Goal: Transaction & Acquisition: Book appointment/travel/reservation

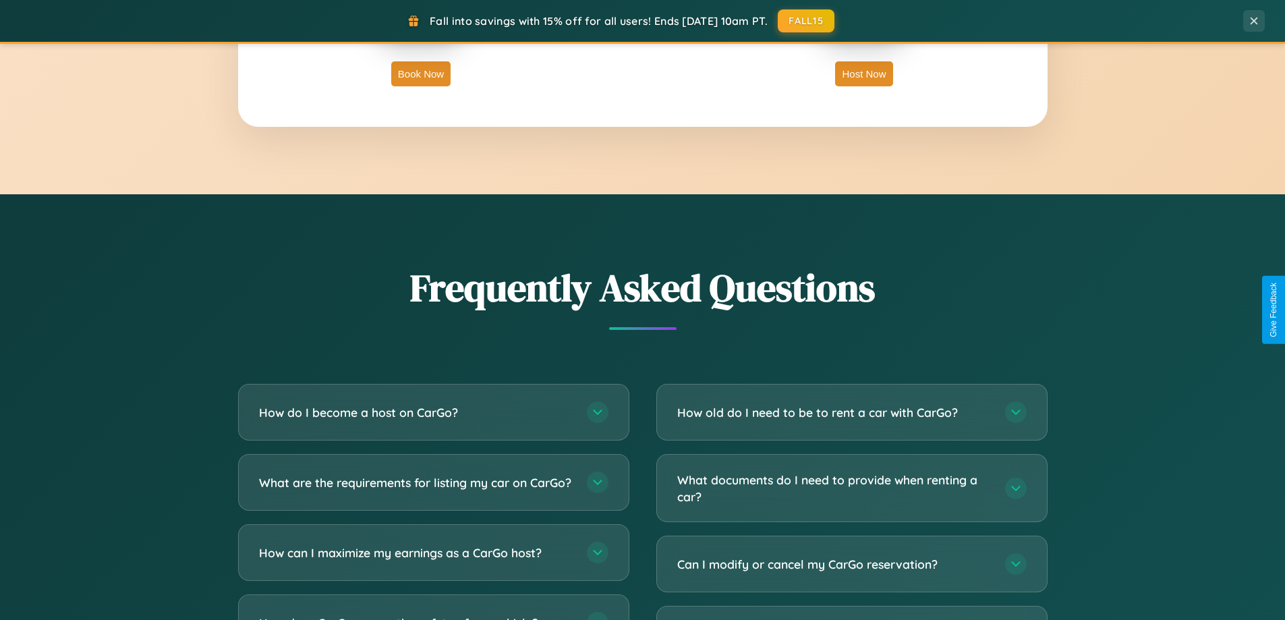
scroll to position [2595, 0]
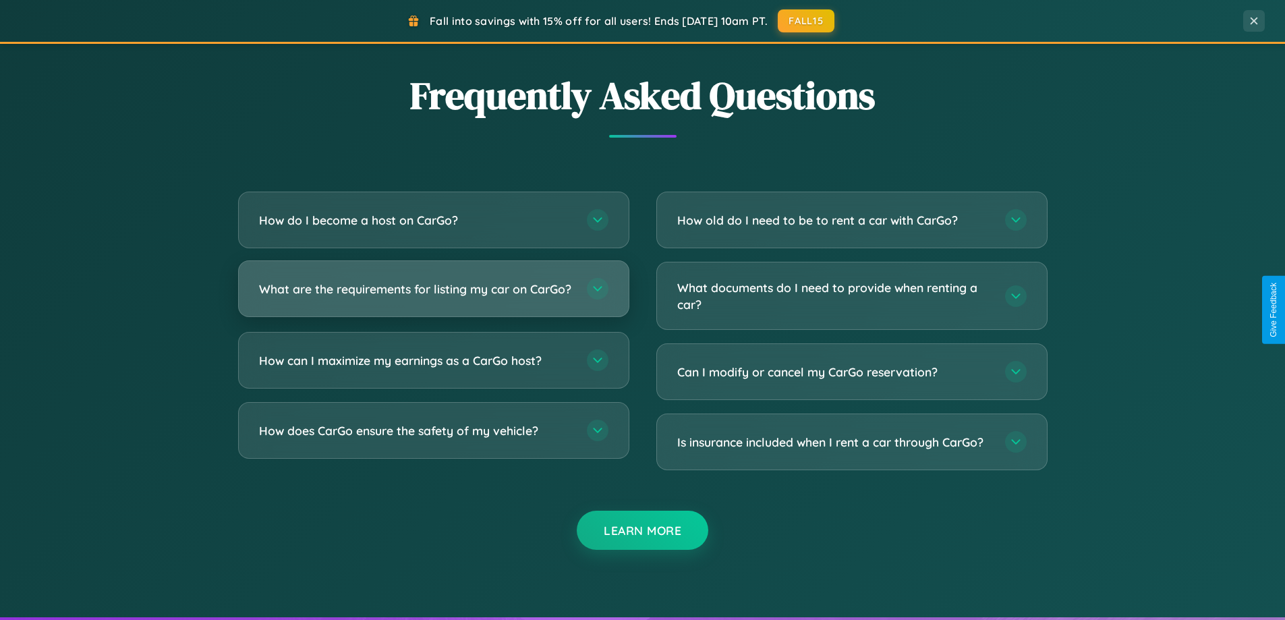
click at [433, 295] on h3 "What are the requirements for listing my car on CarGo?" at bounding box center [416, 289] width 314 height 17
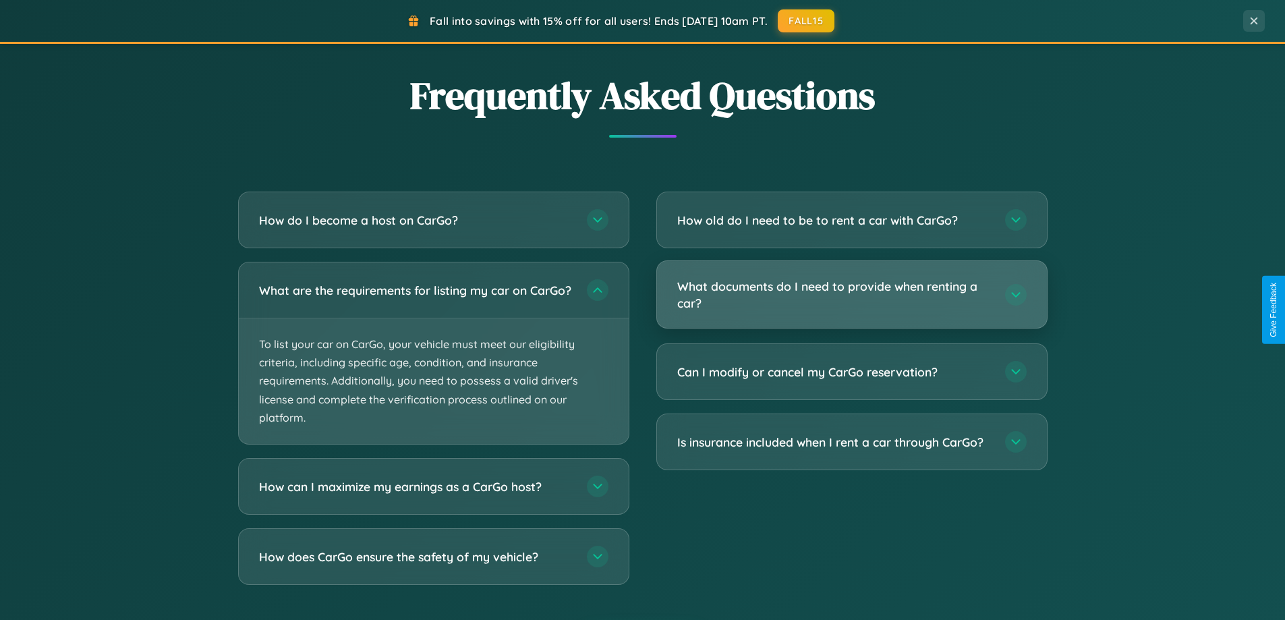
click at [851, 295] on h3 "What documents do I need to provide when renting a car?" at bounding box center [834, 294] width 314 height 33
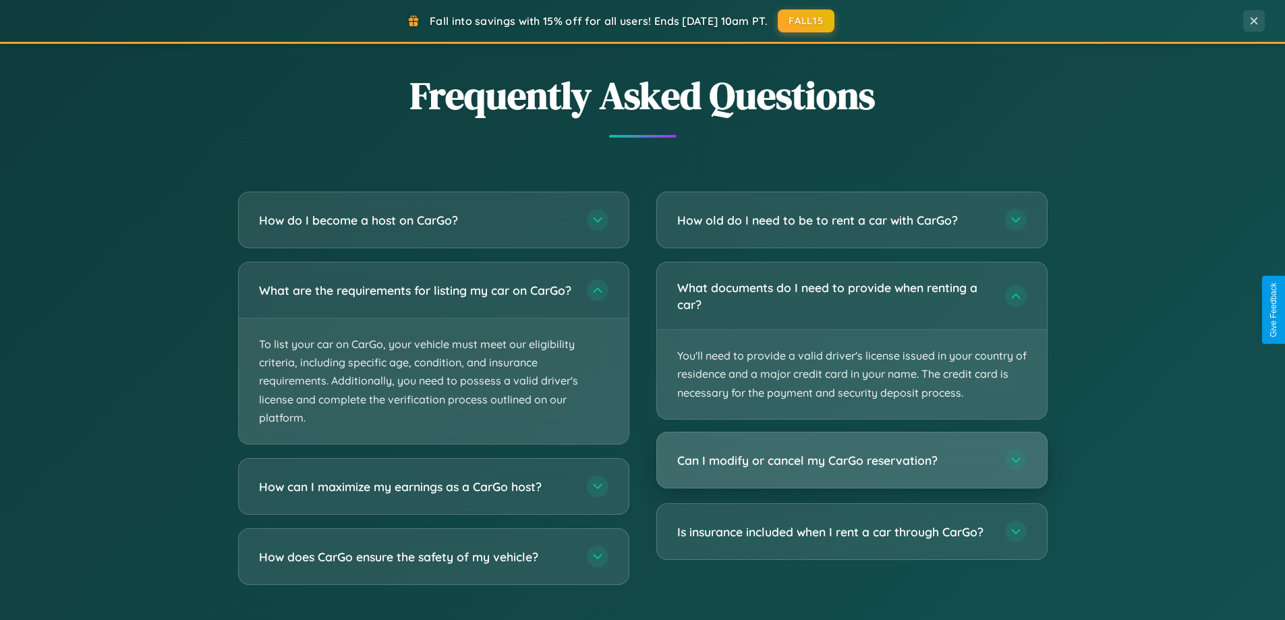
click at [851, 461] on h3 "Can I modify or cancel my CarGo reservation?" at bounding box center [834, 460] width 314 height 17
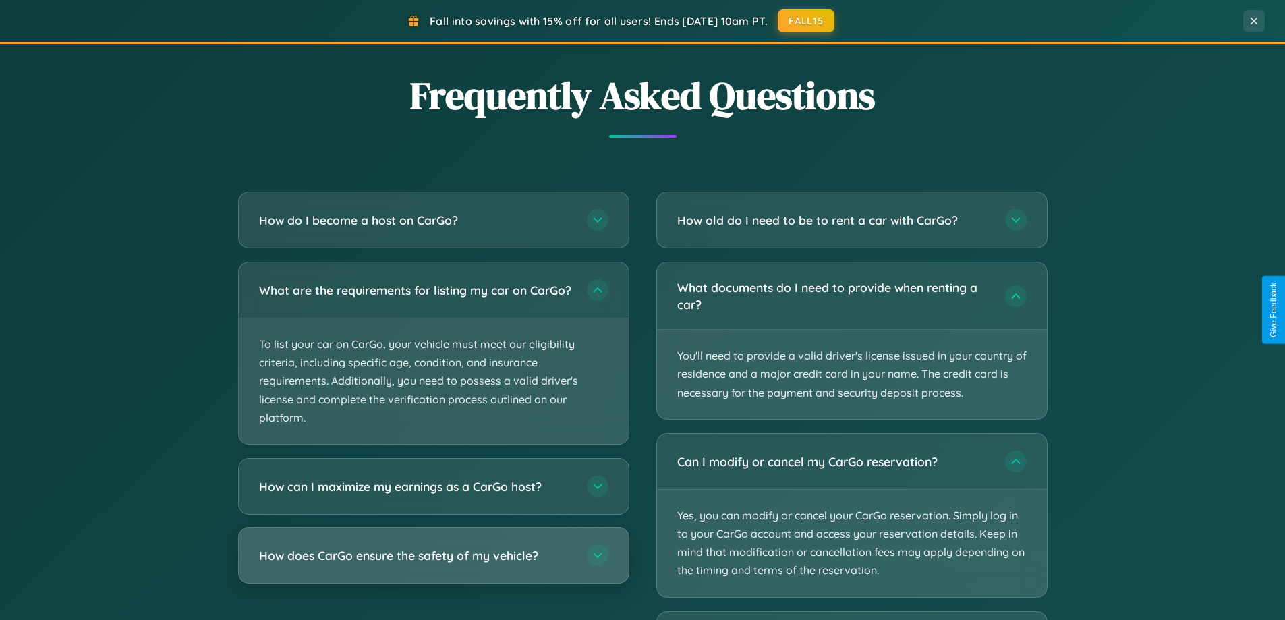
click at [433, 564] on h3 "How does CarGo ensure the safety of my vehicle?" at bounding box center [416, 555] width 314 height 17
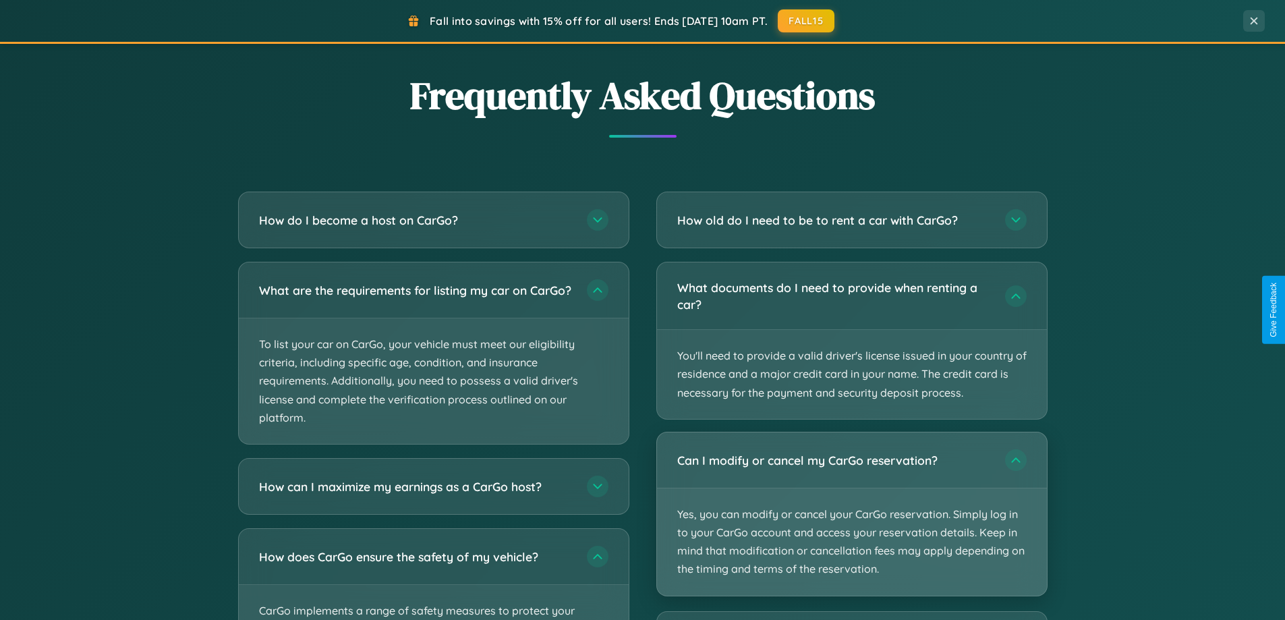
click at [851, 514] on p "Yes, you can modify or cancel your CarGo reservation. Simply log in to your Car…" at bounding box center [852, 541] width 390 height 107
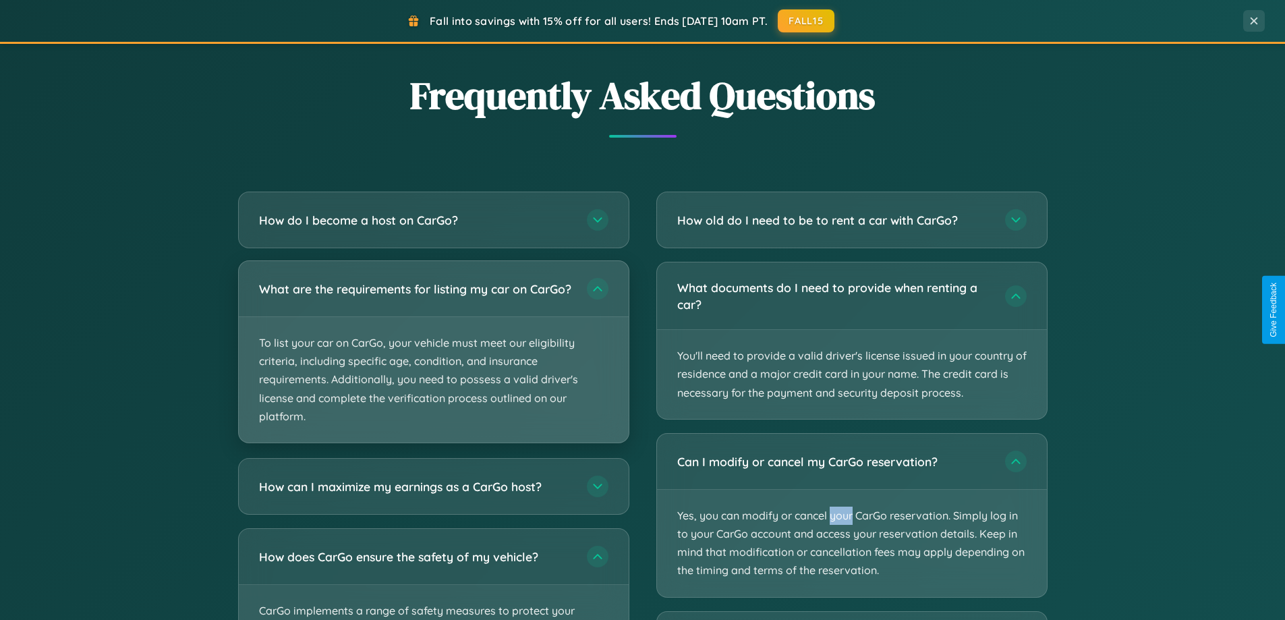
click at [433, 357] on p "To list your car on CarGo, your vehicle must meet our eligibility criteria, inc…" at bounding box center [434, 379] width 390 height 125
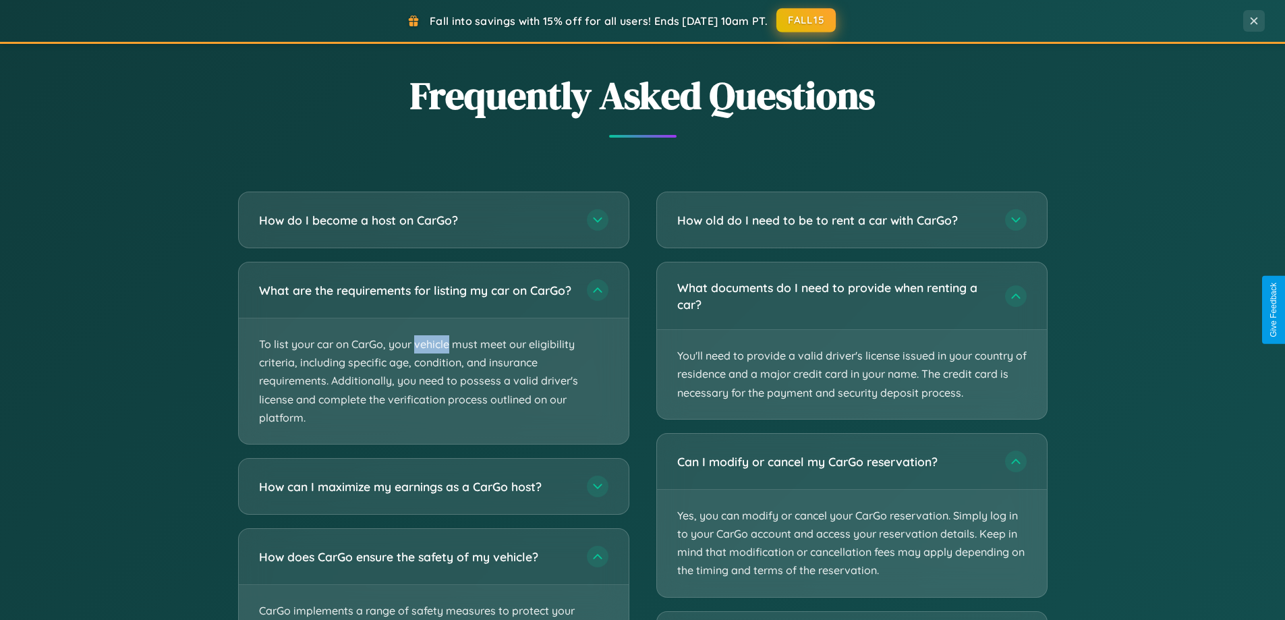
click at [807, 20] on button "FALL15" at bounding box center [805, 20] width 59 height 24
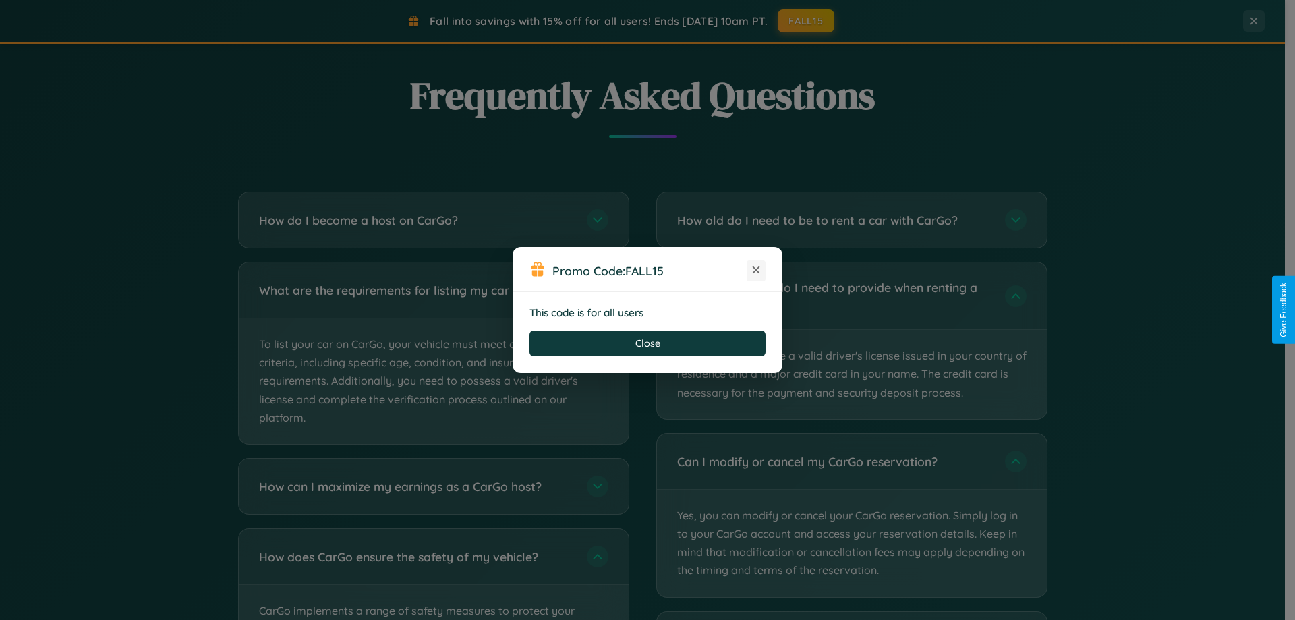
click at [756, 270] on icon at bounding box center [755, 269] width 13 height 13
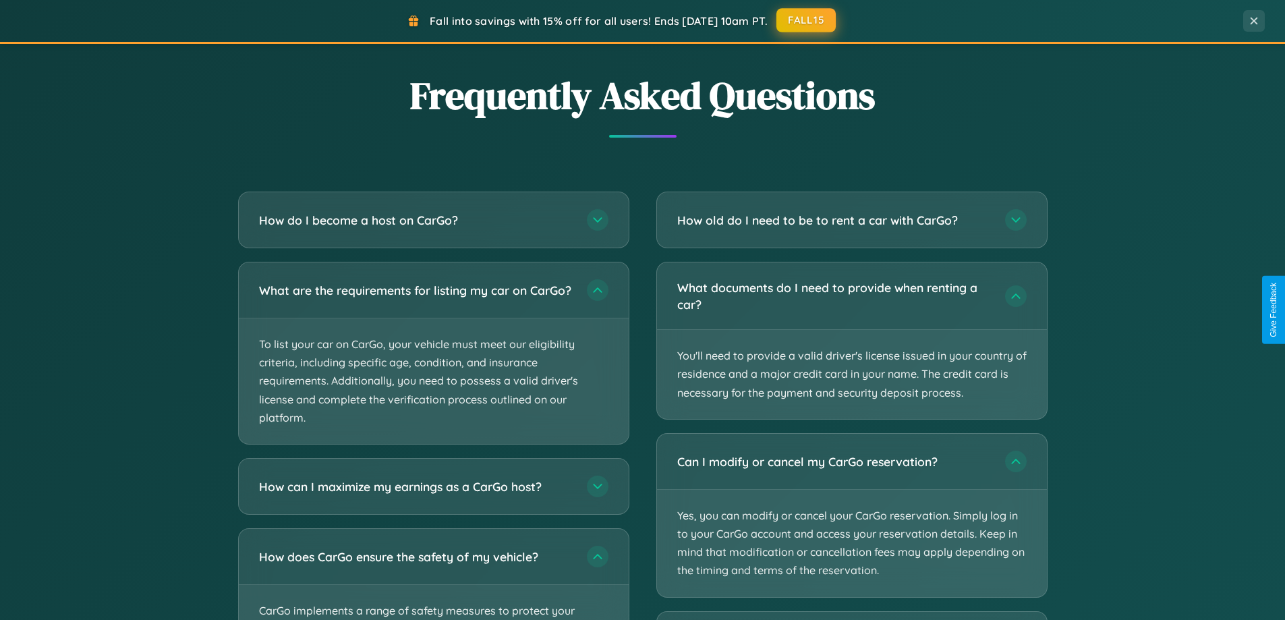
click at [807, 20] on button "FALL15" at bounding box center [805, 20] width 59 height 24
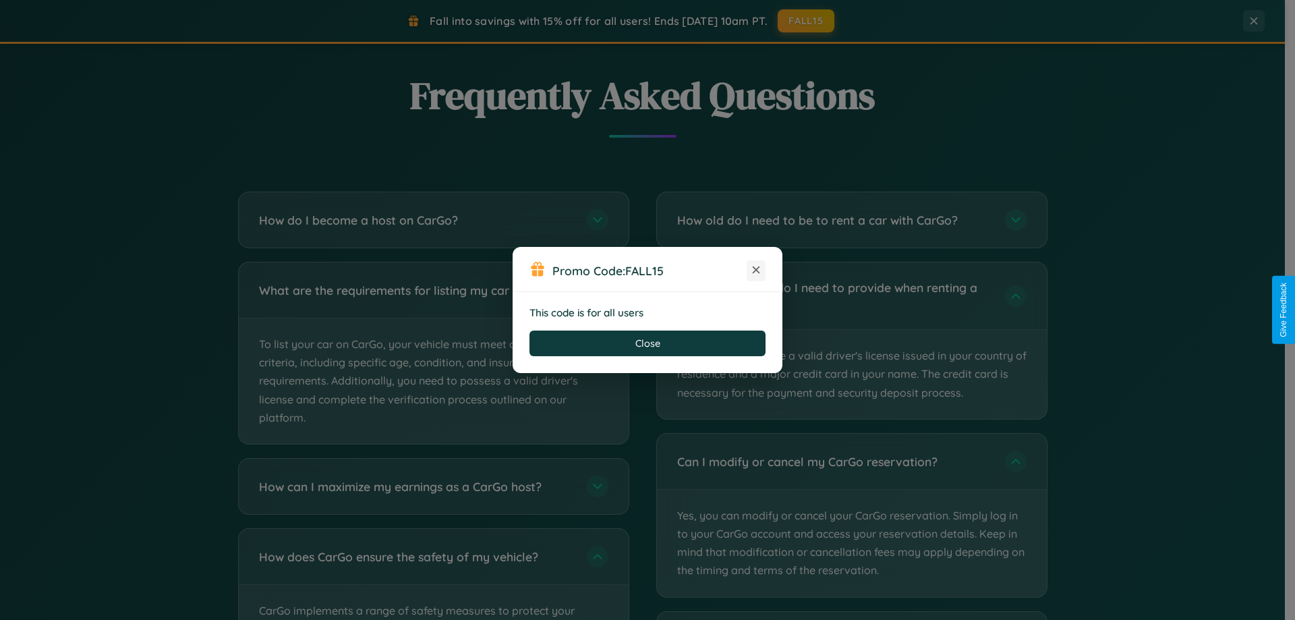
click at [756, 270] on icon at bounding box center [755, 269] width 13 height 13
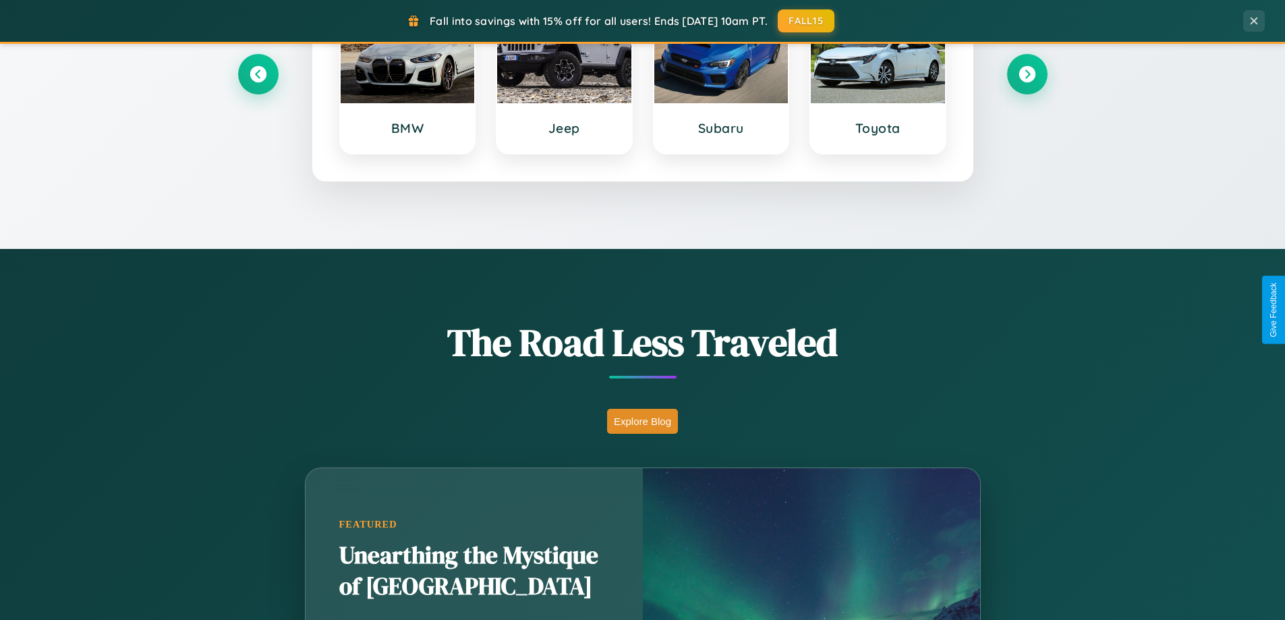
scroll to position [581, 0]
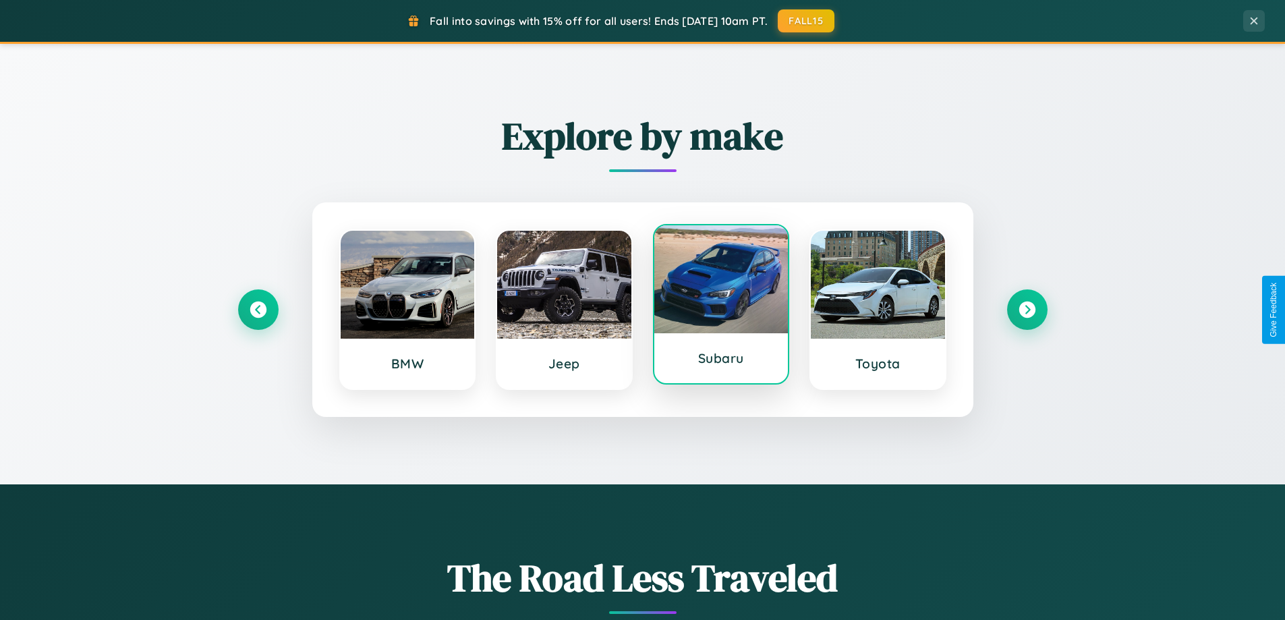
click at [720, 304] on div at bounding box center [721, 279] width 134 height 108
